Goal: Entertainment & Leisure: Consume media (video, audio)

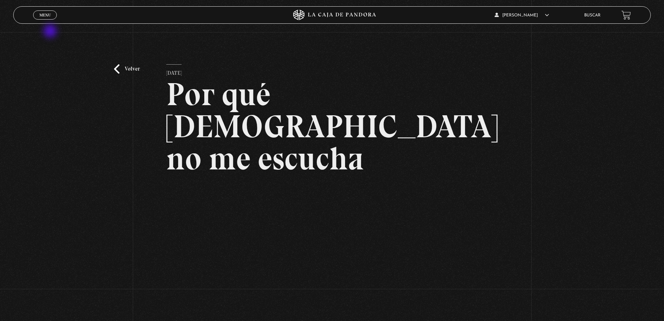
scroll to position [70, 0]
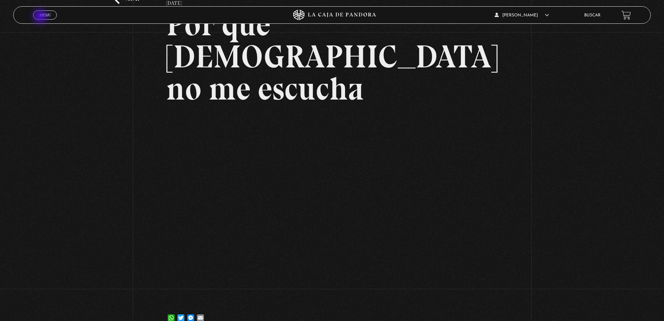
click at [41, 17] on span "Menu" at bounding box center [45, 15] width 12 height 4
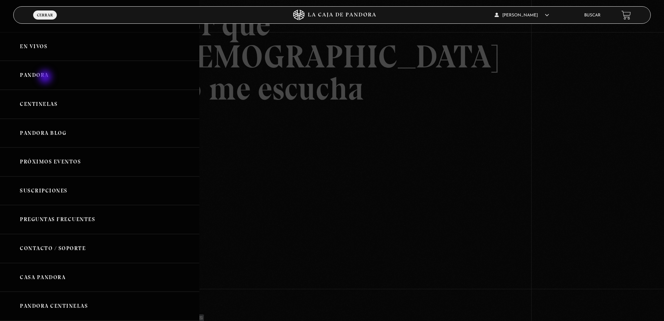
click at [46, 77] on link "Pandora" at bounding box center [99, 75] width 199 height 29
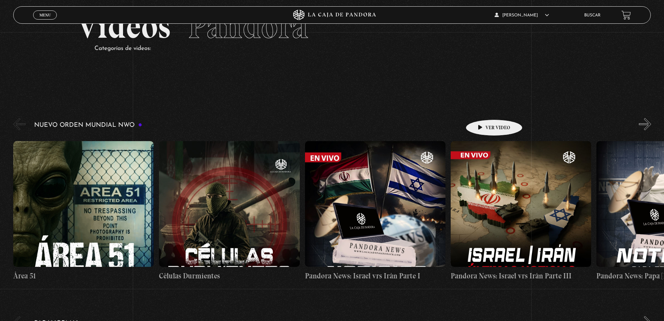
scroll to position [35, 0]
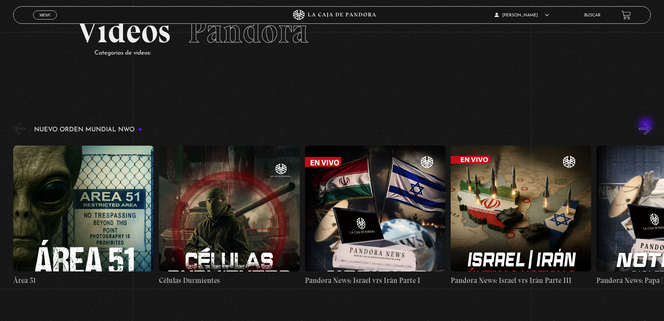
click at [646, 124] on button "»" at bounding box center [645, 128] width 12 height 12
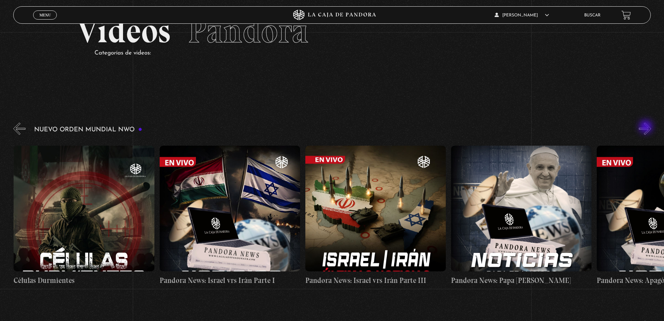
click at [647, 127] on button "»" at bounding box center [645, 128] width 12 height 12
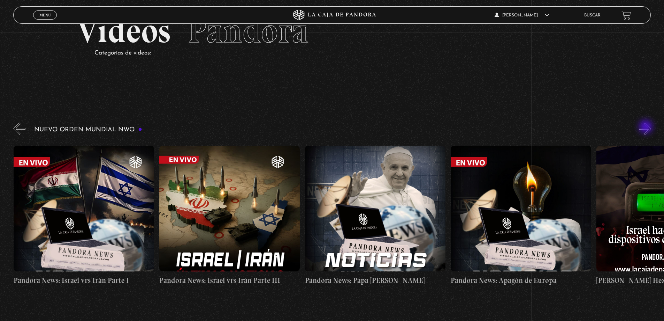
click at [647, 127] on button "»" at bounding box center [645, 128] width 12 height 12
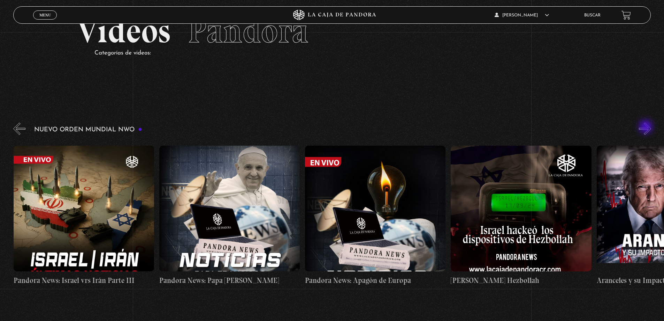
scroll to position [0, 438]
click at [647, 127] on button "»" at bounding box center [645, 128] width 12 height 12
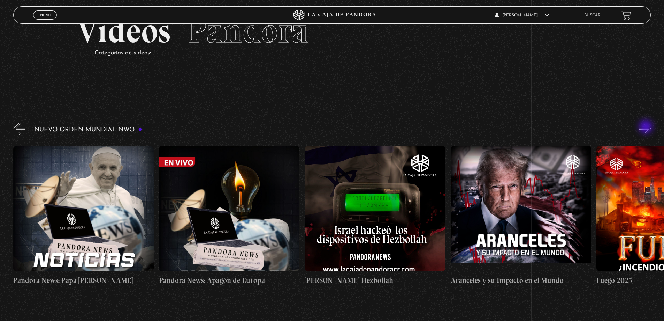
click at [647, 127] on button "»" at bounding box center [645, 128] width 12 height 12
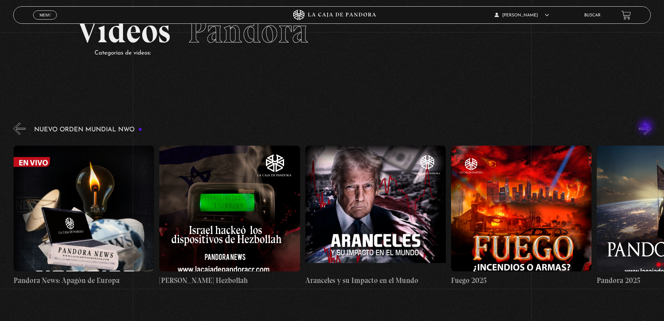
click at [647, 127] on button "»" at bounding box center [645, 128] width 12 height 12
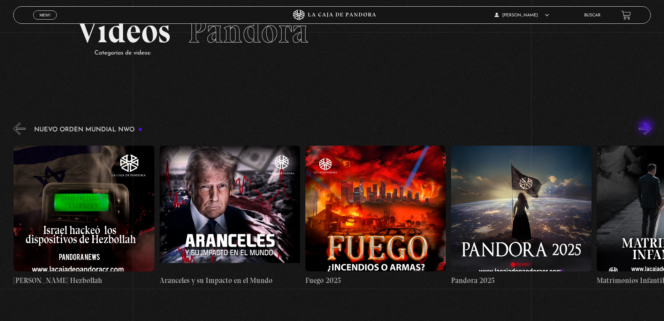
click at [647, 127] on button "»" at bounding box center [645, 128] width 12 height 12
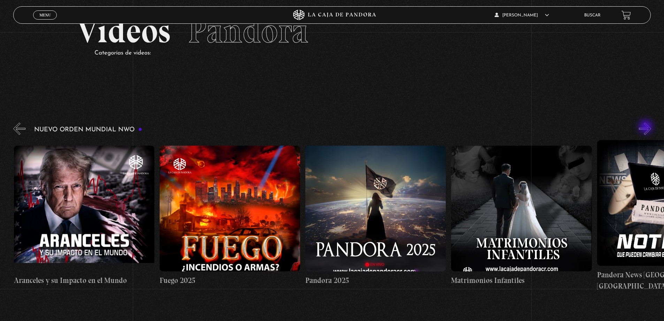
click at [647, 127] on button "»" at bounding box center [645, 128] width 12 height 12
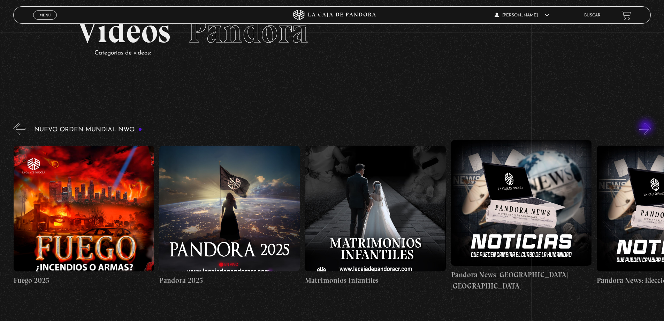
click at [647, 127] on button "»" at bounding box center [645, 128] width 12 height 12
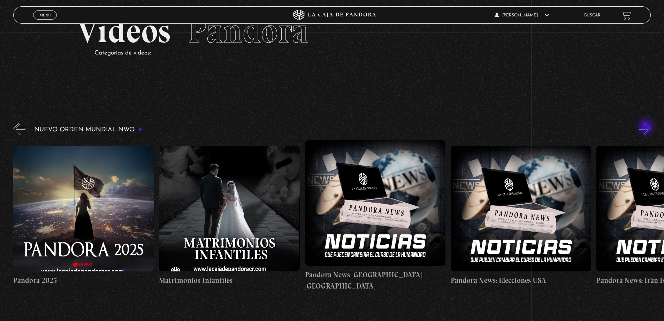
click at [647, 127] on button "»" at bounding box center [645, 128] width 12 height 12
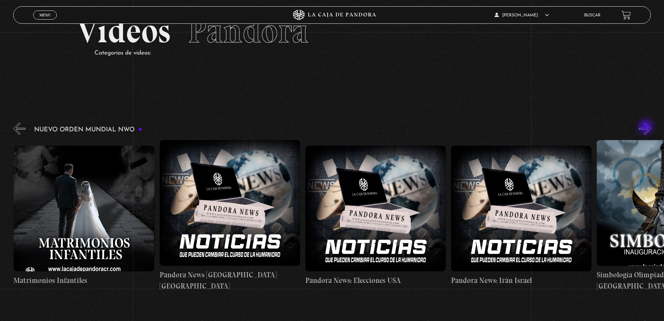
click at [647, 127] on button "»" at bounding box center [645, 128] width 12 height 12
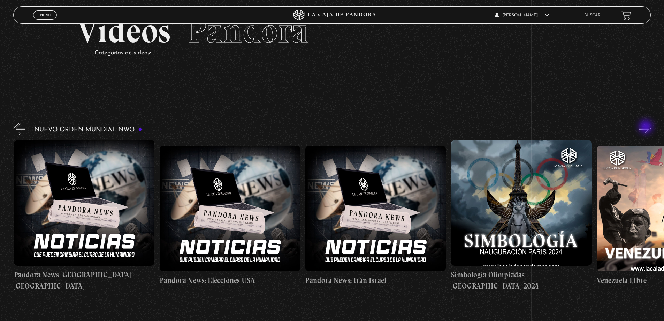
scroll to position [0, 1604]
click at [649, 131] on button "»" at bounding box center [645, 128] width 12 height 12
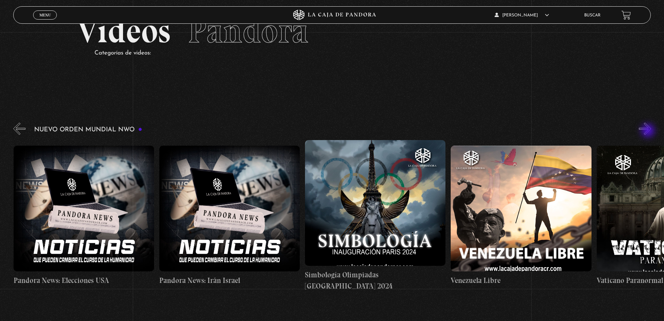
click at [649, 131] on button "»" at bounding box center [645, 128] width 12 height 12
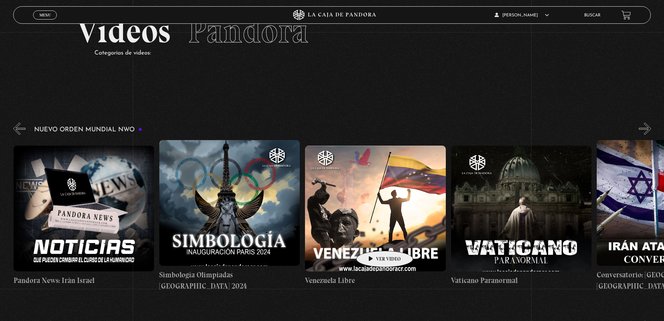
scroll to position [0, 1896]
click at [382, 202] on figure at bounding box center [375, 208] width 141 height 126
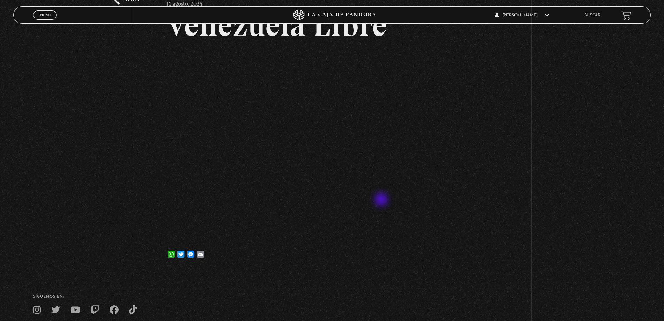
scroll to position [70, 0]
click at [37, 13] on link "Menu Cerrar" at bounding box center [45, 14] width 24 height 9
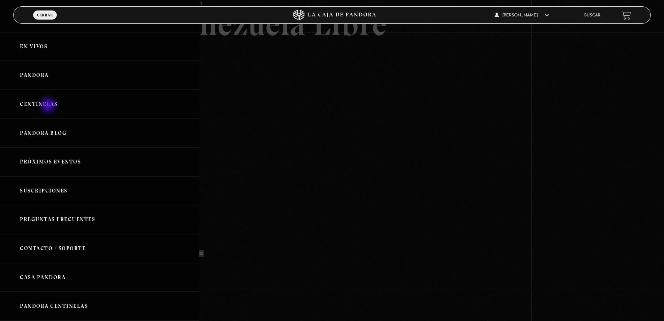
click at [49, 107] on link "Centinelas" at bounding box center [99, 104] width 199 height 29
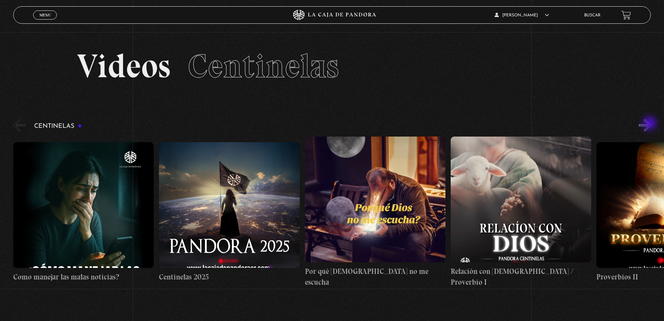
click at [651, 124] on button "»" at bounding box center [645, 125] width 12 height 12
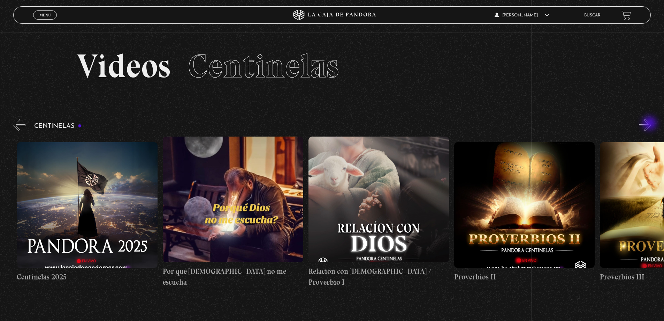
click at [651, 124] on button "»" at bounding box center [645, 125] width 12 height 12
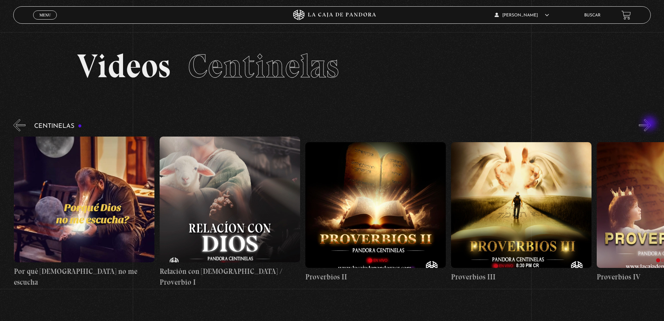
scroll to position [0, 292]
click at [651, 124] on button "»" at bounding box center [645, 125] width 12 height 12
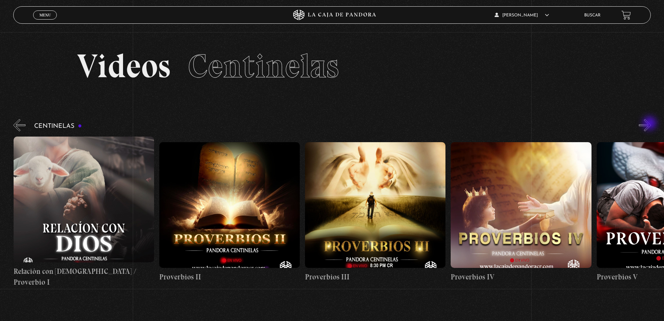
click at [651, 124] on button "»" at bounding box center [645, 125] width 12 height 12
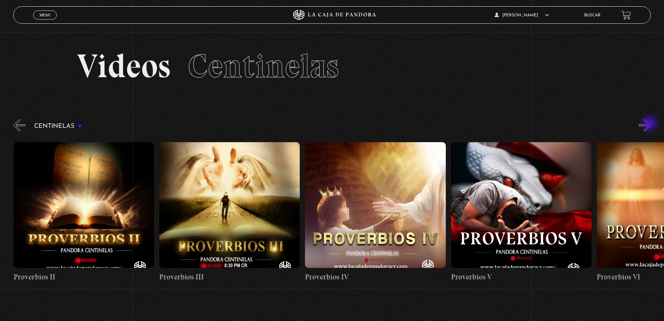
scroll to position [0, 583]
click at [105, 158] on figure at bounding box center [83, 205] width 141 height 126
